Goal: Information Seeking & Learning: Learn about a topic

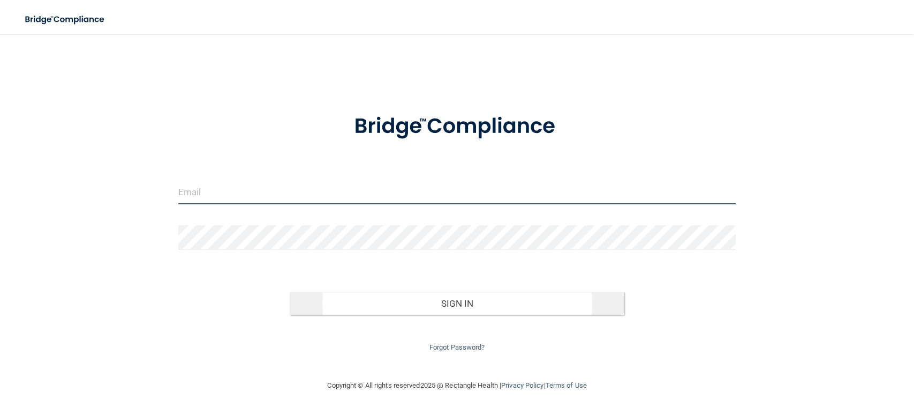
type input "[EMAIL_ADDRESS][DOMAIN_NAME]"
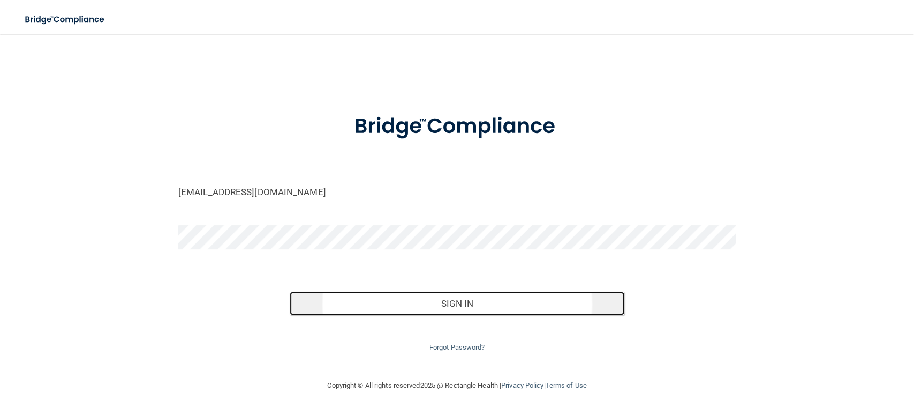
click at [362, 301] on button "Sign In" at bounding box center [457, 303] width 335 height 24
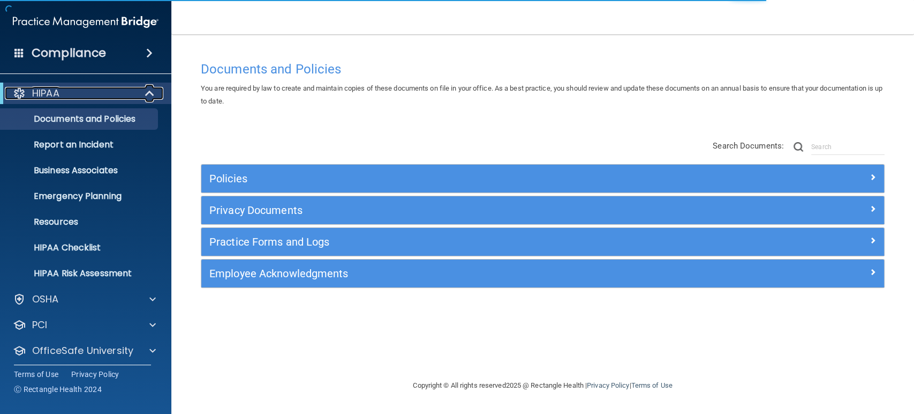
click at [144, 93] on div at bounding box center [150, 93] width 26 height 13
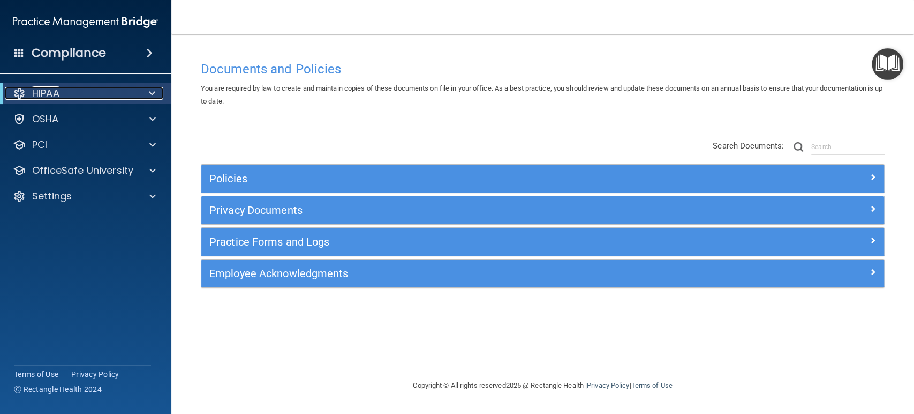
click at [144, 93] on div at bounding box center [150, 93] width 26 height 13
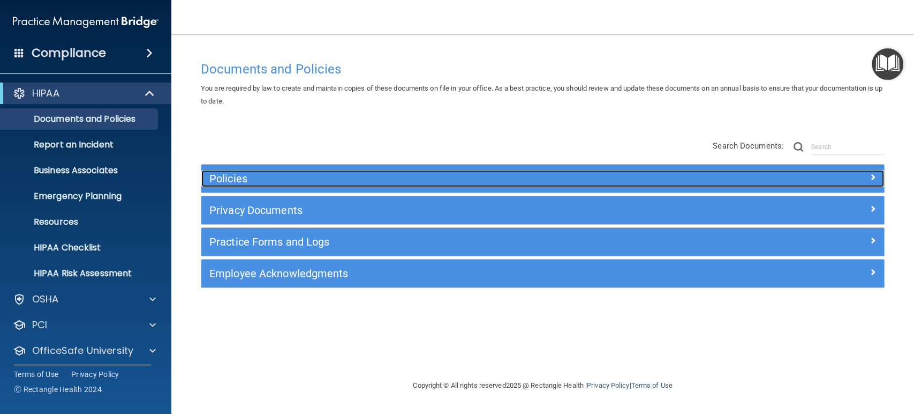
click at [249, 183] on h5 "Policies" at bounding box center [457, 179] width 496 height 12
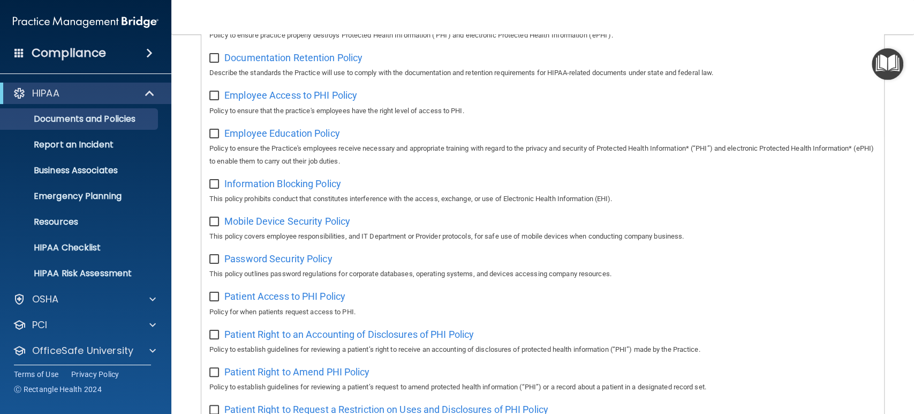
scroll to position [297, 0]
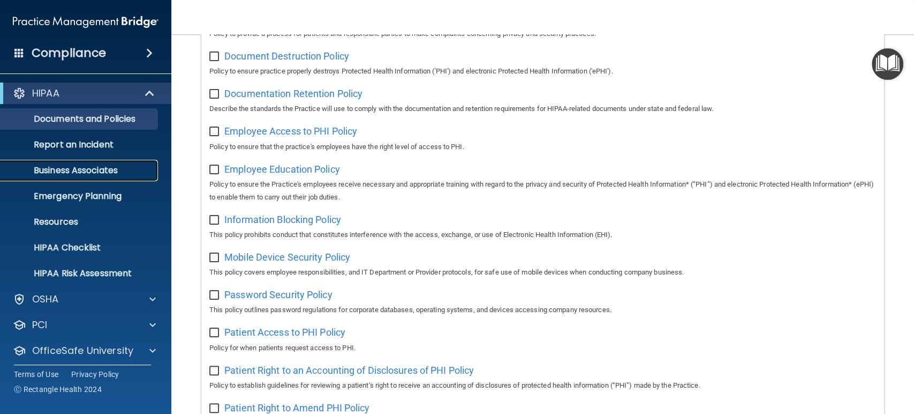
click at [105, 168] on p "Business Associates" at bounding box center [80, 170] width 146 height 11
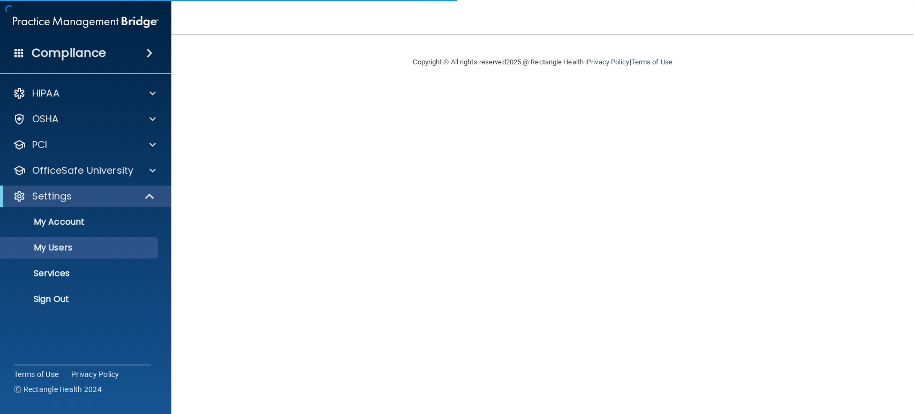
select select "20"
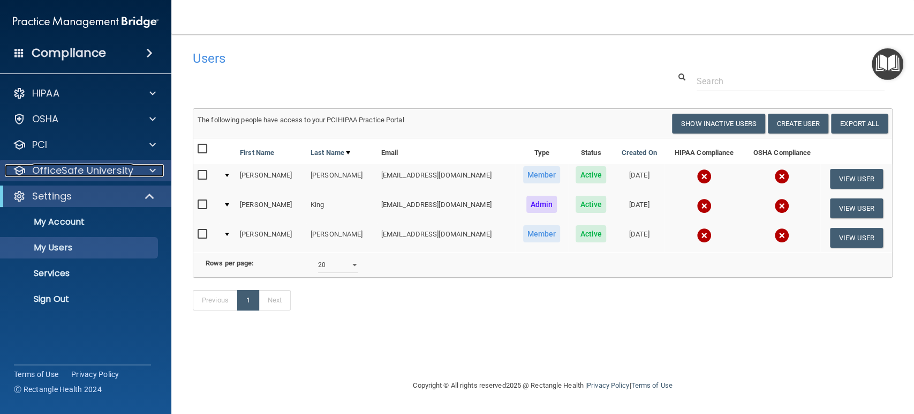
click at [153, 171] on span at bounding box center [152, 170] width 6 height 13
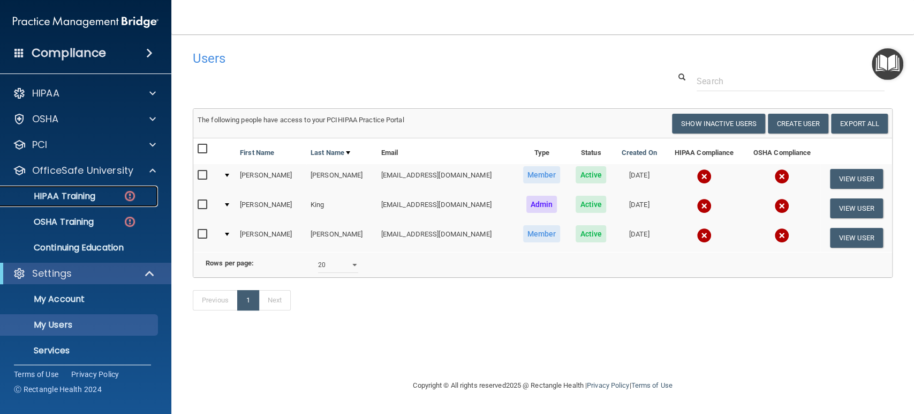
click at [96, 192] on div "HIPAA Training" at bounding box center [80, 196] width 146 height 11
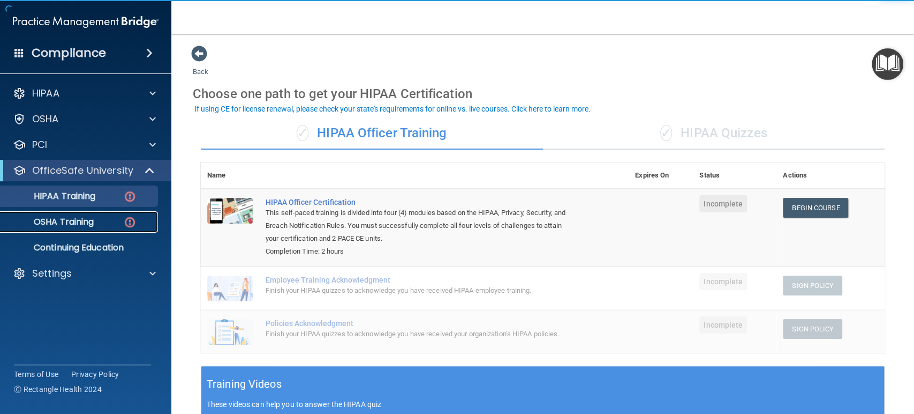
click at [98, 227] on link "OSHA Training" at bounding box center [73, 221] width 169 height 21
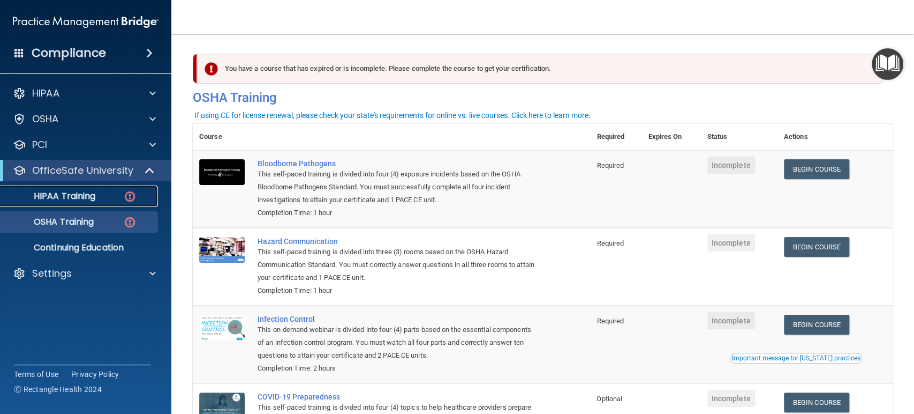
click at [94, 204] on link "HIPAA Training" at bounding box center [73, 195] width 169 height 21
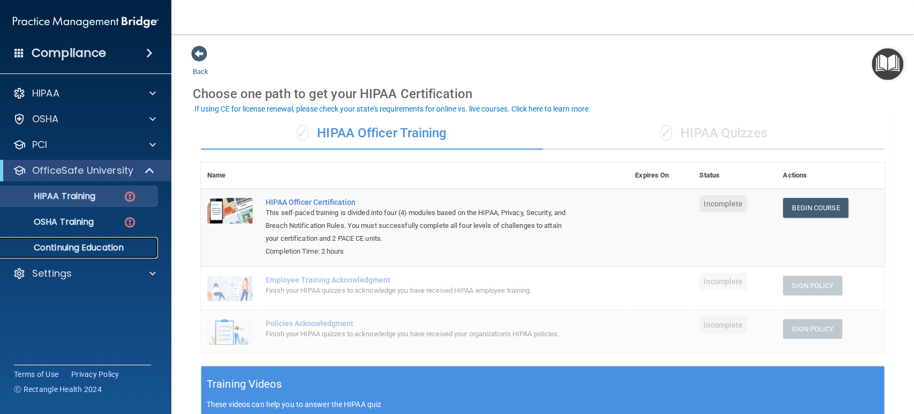
click at [122, 245] on p "Continuing Education" at bounding box center [80, 247] width 146 height 11
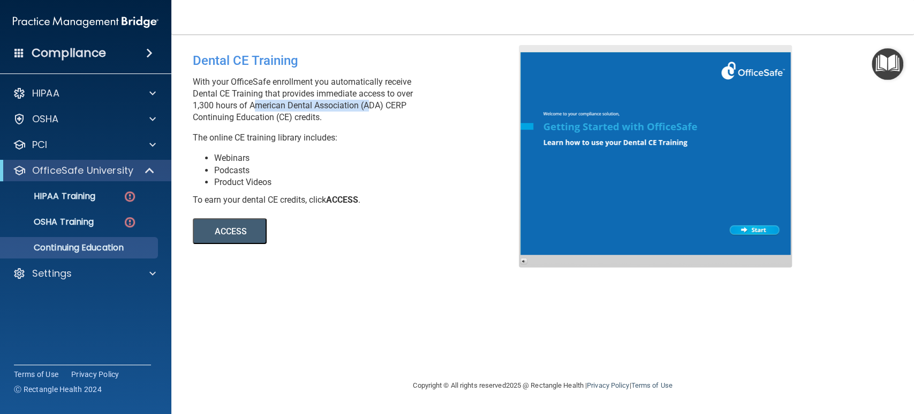
drag, startPoint x: 250, startPoint y: 103, endPoint x: 367, endPoint y: 108, distance: 116.9
click at [367, 108] on p "With your OfficeSafe enrollment you automatically receive Dental CE Training th…" at bounding box center [360, 99] width 334 height 47
click at [94, 245] on p "Continuing Education" at bounding box center [80, 247] width 146 height 11
click at [226, 226] on button "ACCESS" at bounding box center [230, 231] width 74 height 26
click at [152, 169] on span at bounding box center [150, 170] width 9 height 13
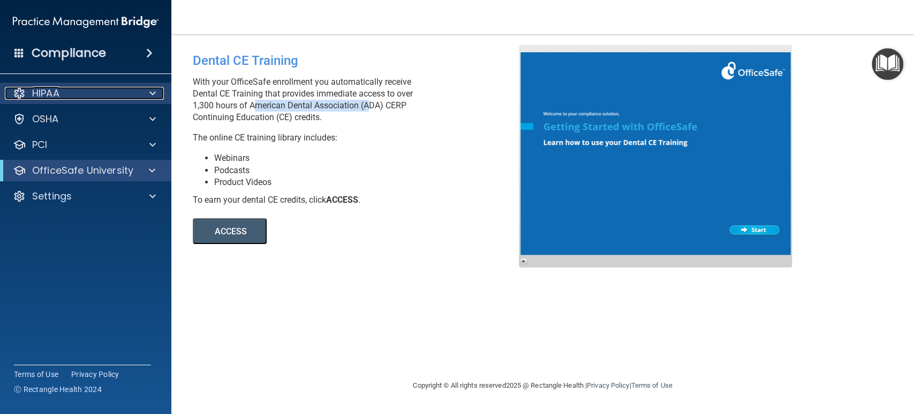
click at [154, 93] on span at bounding box center [152, 93] width 6 height 13
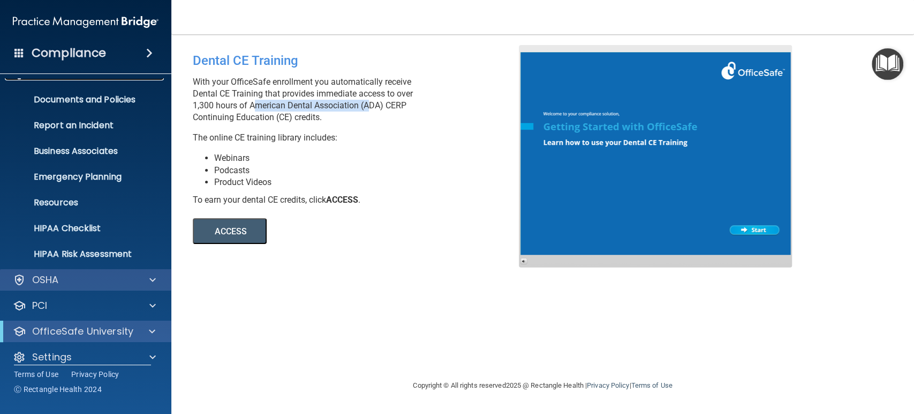
scroll to position [30, 0]
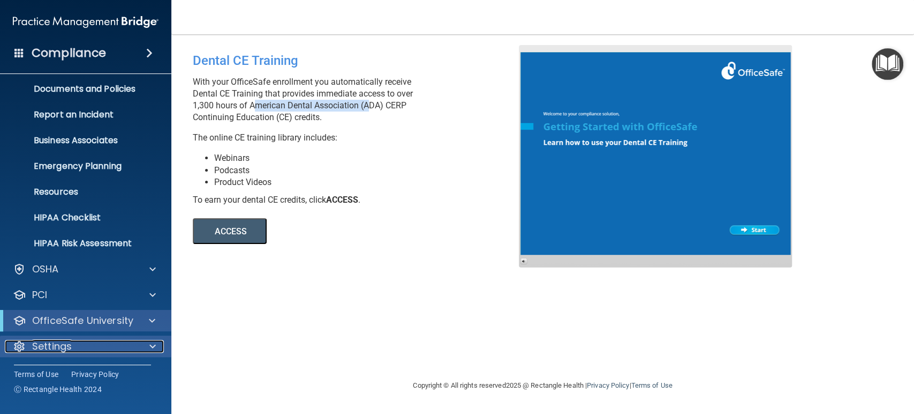
click at [151, 346] on span at bounding box center [152, 346] width 6 height 13
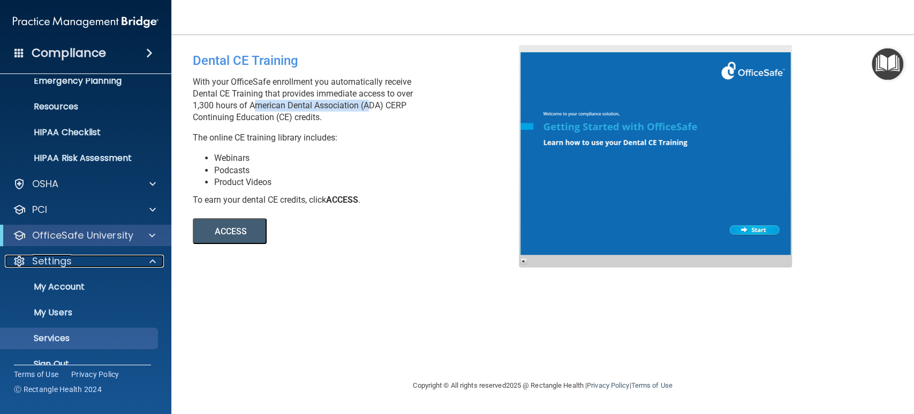
scroll to position [133, 0]
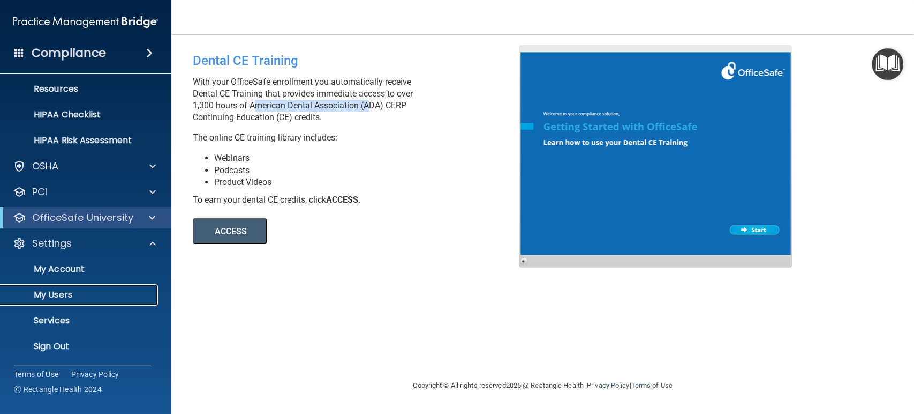
click at [57, 291] on p "My Users" at bounding box center [80, 294] width 146 height 11
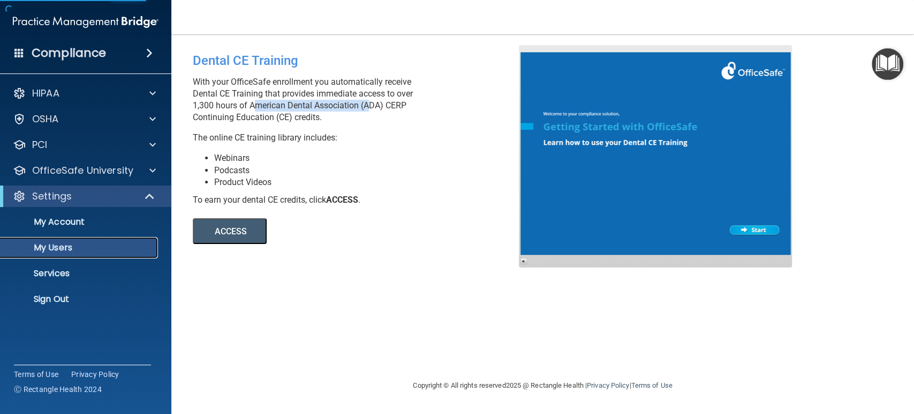
select select "20"
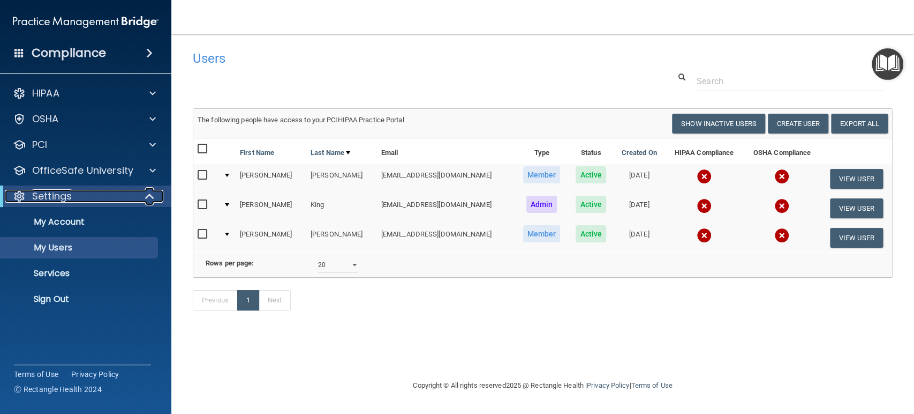
click at [146, 193] on span at bounding box center [150, 196] width 9 height 13
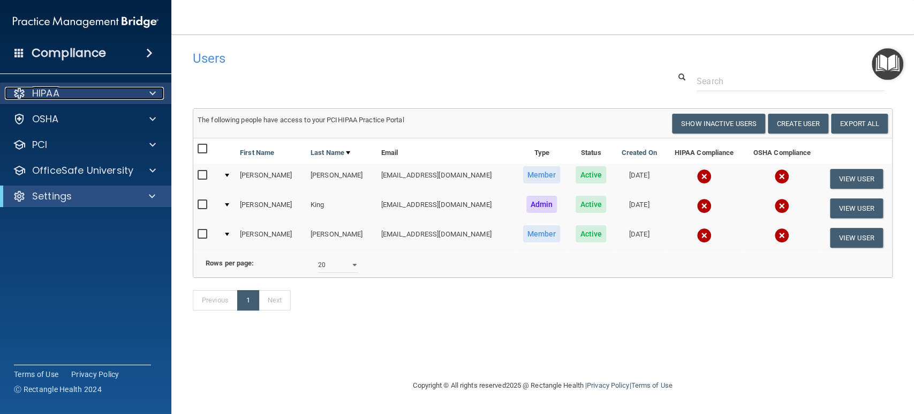
click at [154, 90] on span at bounding box center [152, 93] width 6 height 13
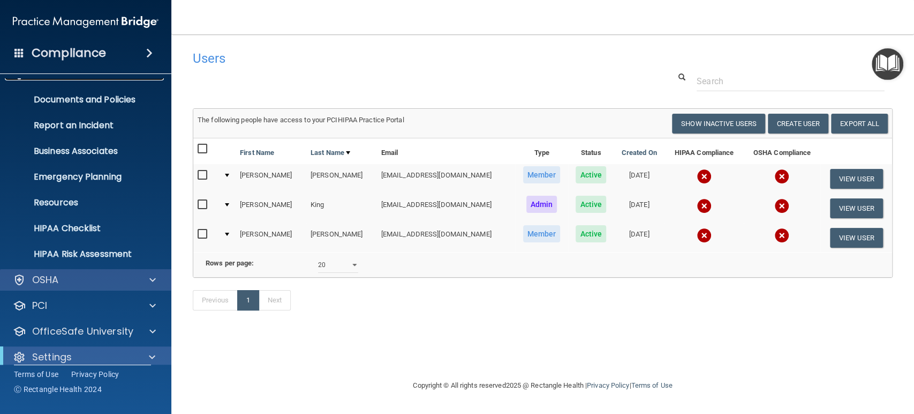
scroll to position [30, 0]
